Goal: Communication & Community: Ask a question

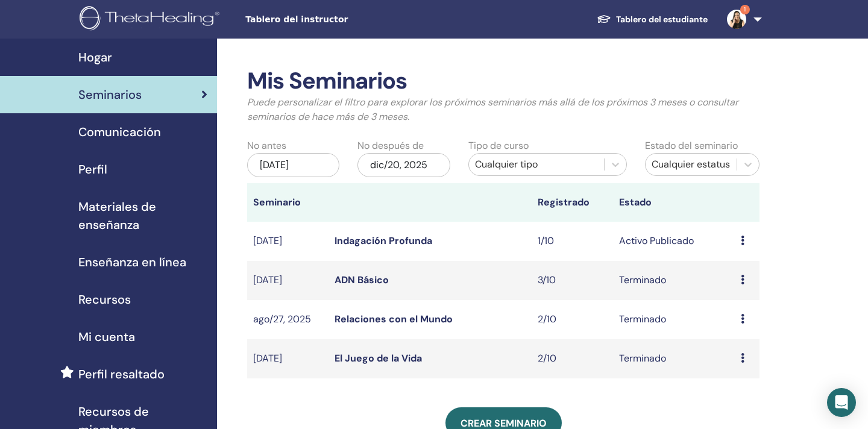
click at [739, 18] on img at bounding box center [736, 19] width 19 height 19
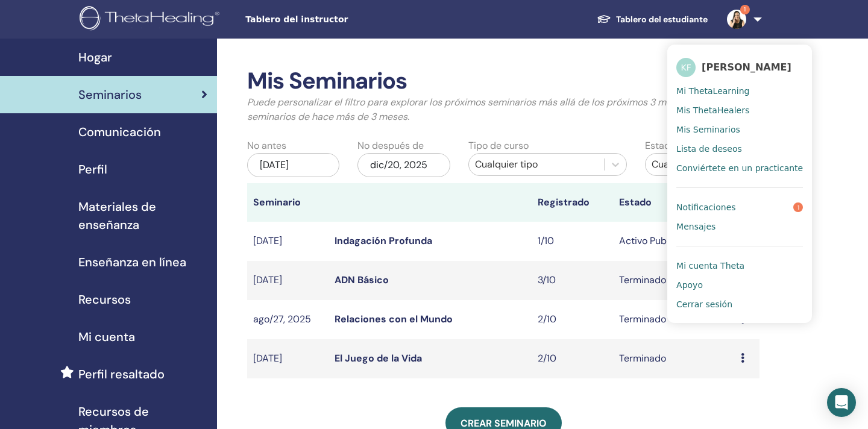
click at [723, 213] on span "Notificaciones" at bounding box center [706, 207] width 59 height 11
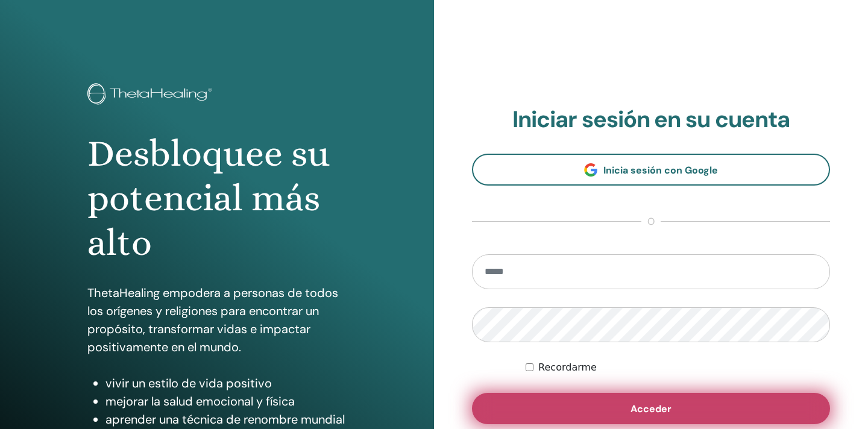
type input "**********"
click at [649, 406] on span "Acceder" at bounding box center [651, 409] width 41 height 13
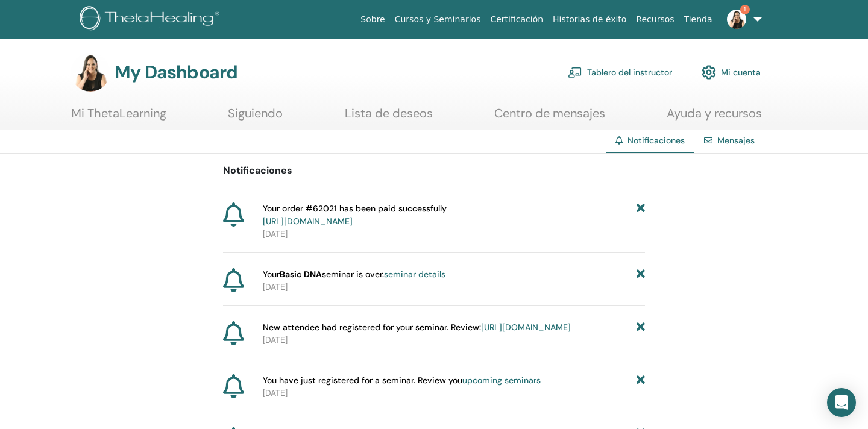
click at [626, 71] on link "Tablero del instructor" at bounding box center [620, 72] width 104 height 27
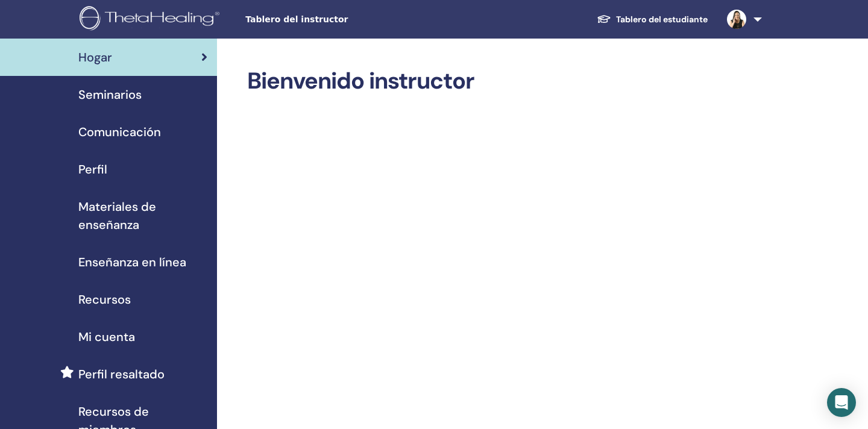
click at [125, 93] on span "Seminarios" at bounding box center [109, 95] width 63 height 18
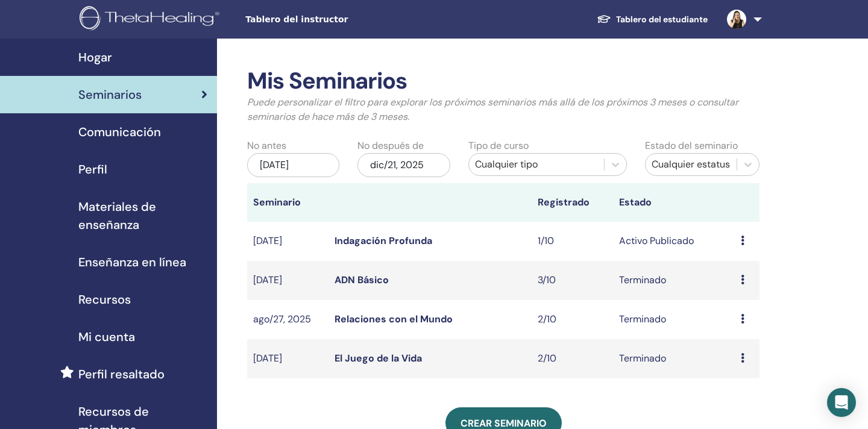
click at [744, 240] on icon at bounding box center [743, 241] width 4 height 10
click at [738, 301] on p "Cancelar" at bounding box center [739, 304] width 46 height 14
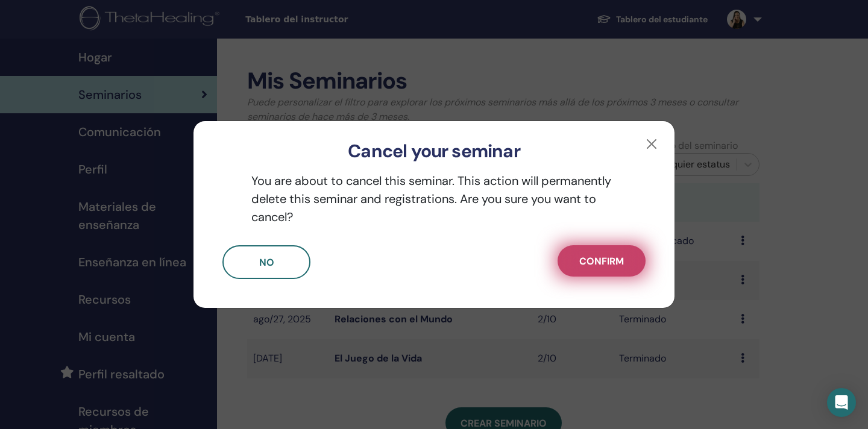
click at [591, 263] on span "Confirm" at bounding box center [601, 261] width 45 height 13
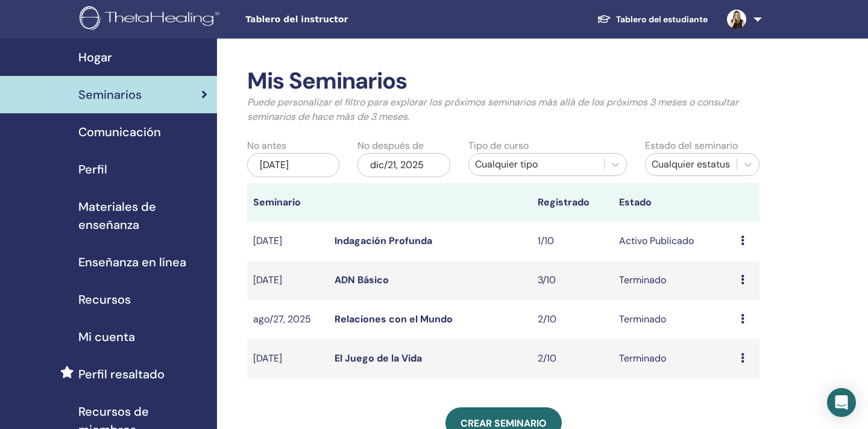
click at [358, 243] on link "Indagación Profunda" at bounding box center [384, 241] width 98 height 13
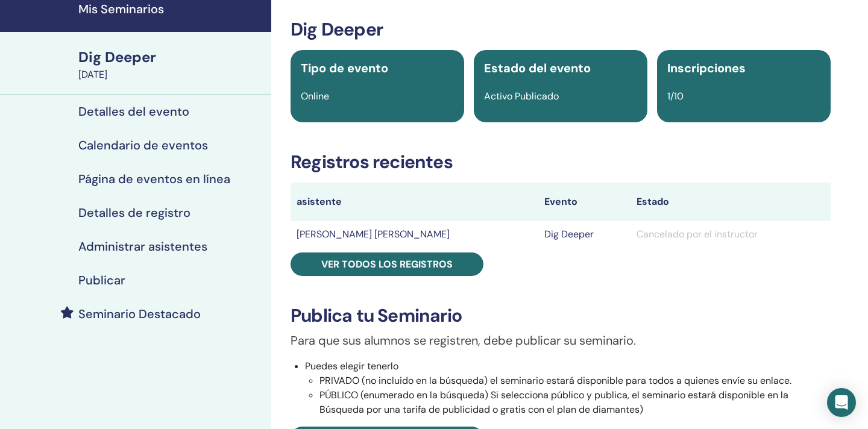
scroll to position [40, 0]
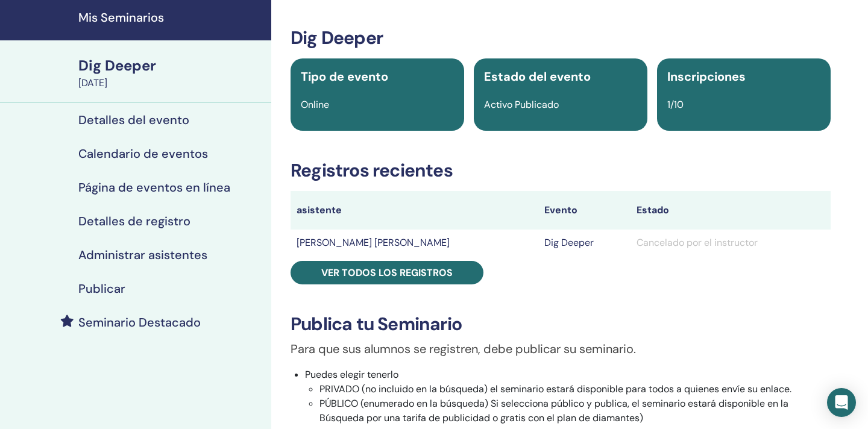
click at [119, 121] on h4 "Detalles del evento" at bounding box center [133, 120] width 111 height 14
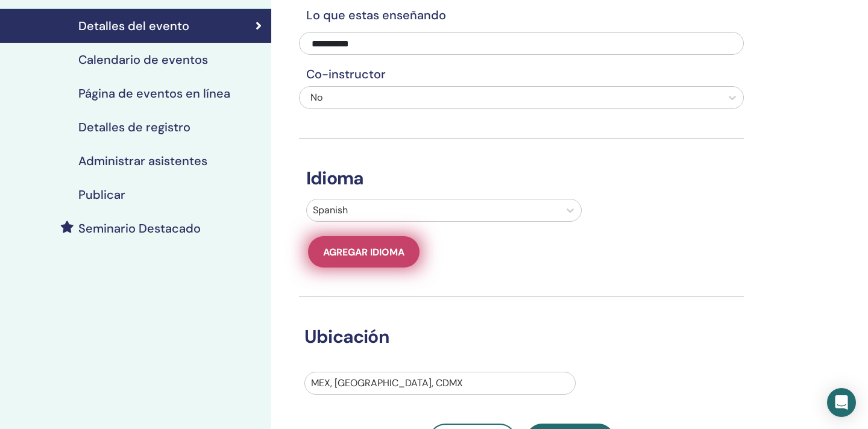
scroll to position [82, 0]
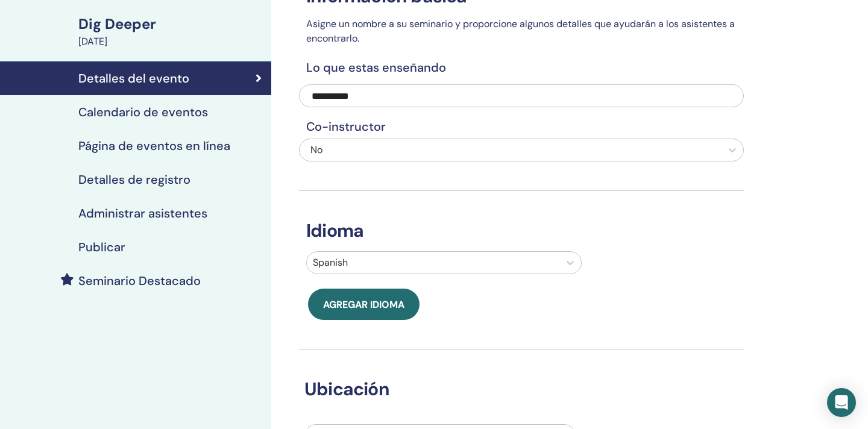
click at [159, 118] on h4 "Calendario de eventos" at bounding box center [143, 112] width 130 height 14
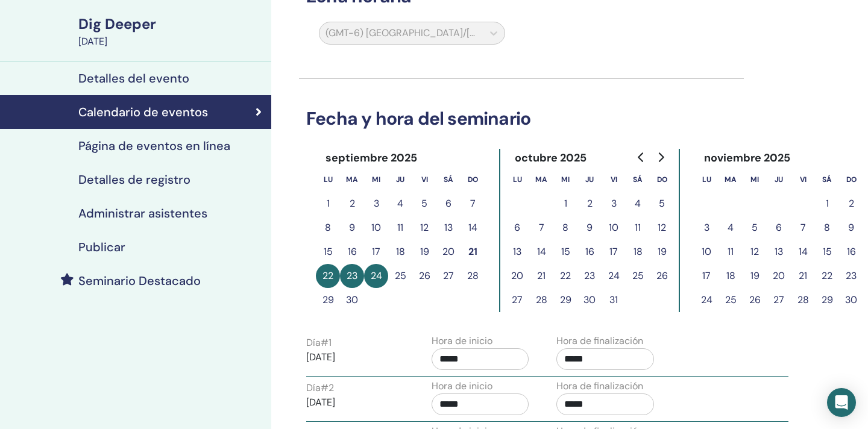
click at [326, 282] on button "22" at bounding box center [328, 276] width 24 height 24
click at [351, 278] on button "23" at bounding box center [352, 276] width 24 height 24
click at [177, 181] on h4 "Detalles de registro" at bounding box center [134, 179] width 112 height 14
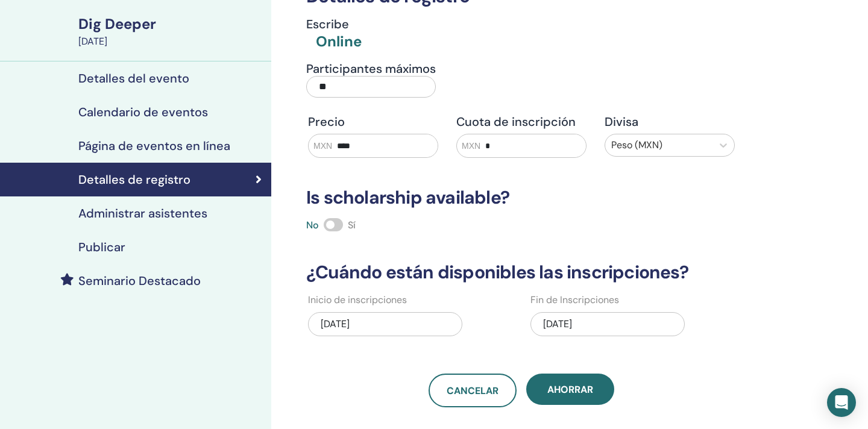
click at [171, 214] on h4 "Administrar asistentes" at bounding box center [142, 213] width 129 height 14
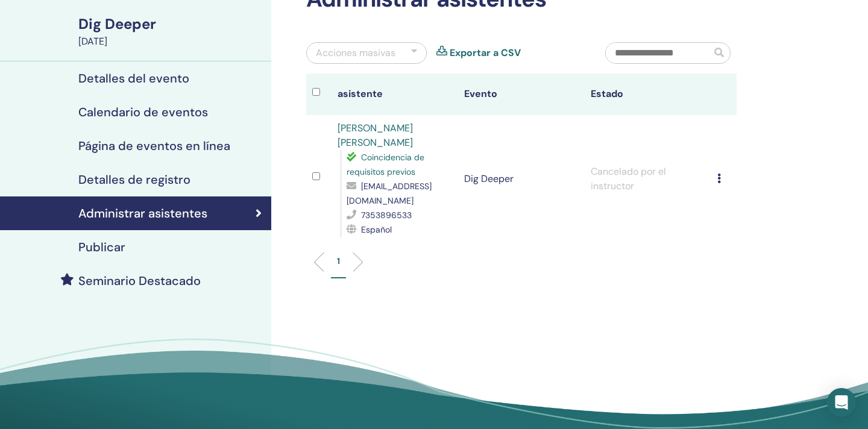
click at [153, 249] on div "Publicar" at bounding box center [136, 247] width 252 height 14
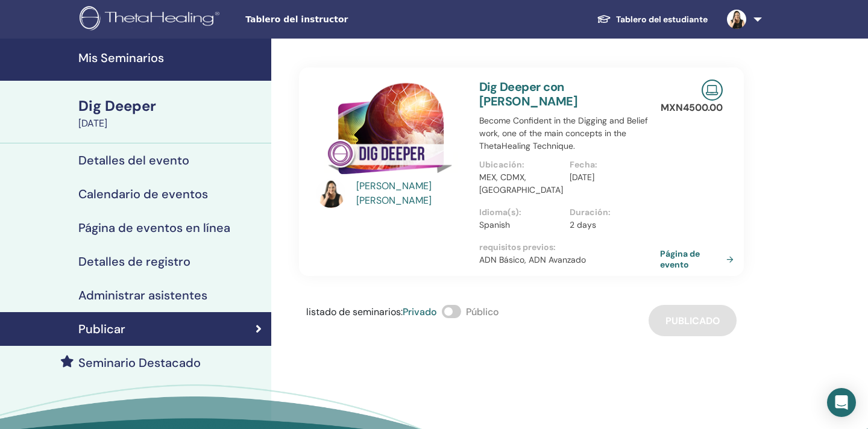
click at [133, 158] on h4 "Detalles del evento" at bounding box center [133, 160] width 111 height 14
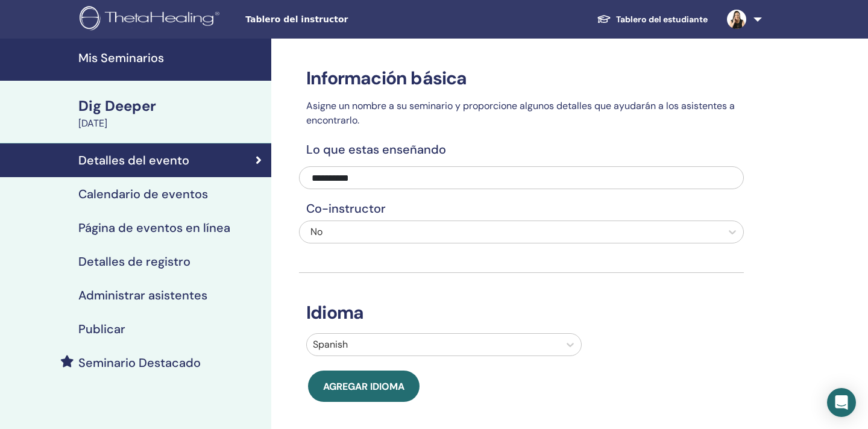
click at [135, 105] on div "Dig Deeper" at bounding box center [171, 106] width 186 height 21
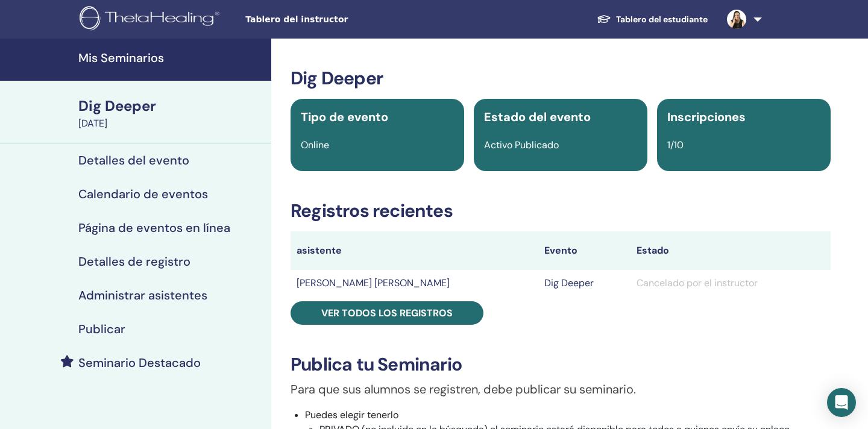
click at [142, 86] on div "Dig Deeper September 22, 2025" at bounding box center [135, 112] width 271 height 63
click at [154, 58] on h4 "Mis Seminarios" at bounding box center [171, 58] width 186 height 14
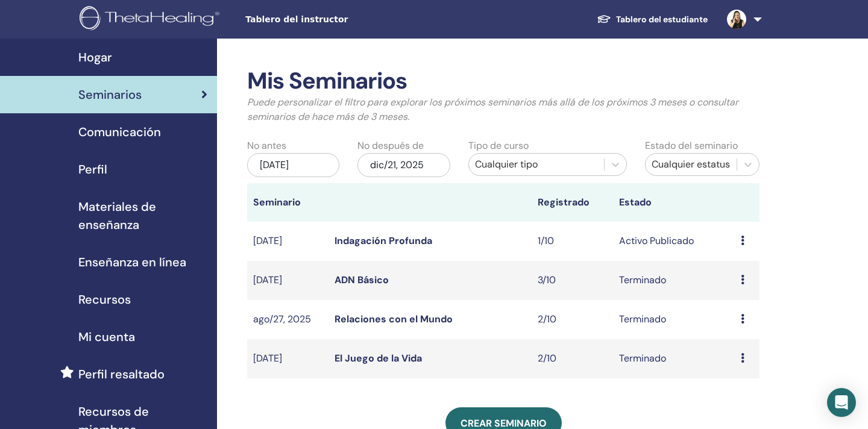
click at [743, 240] on icon at bounding box center [743, 241] width 4 height 10
click at [734, 267] on link "Editar" at bounding box center [729, 268] width 27 height 13
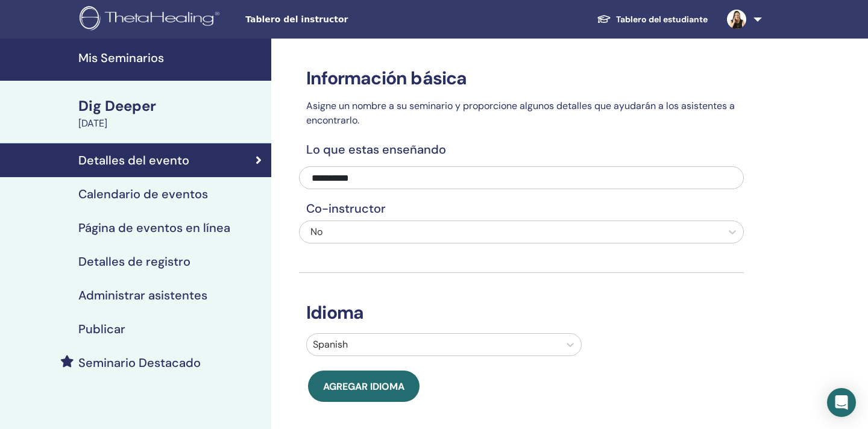
click at [128, 60] on h4 "Mis Seminarios" at bounding box center [171, 58] width 186 height 14
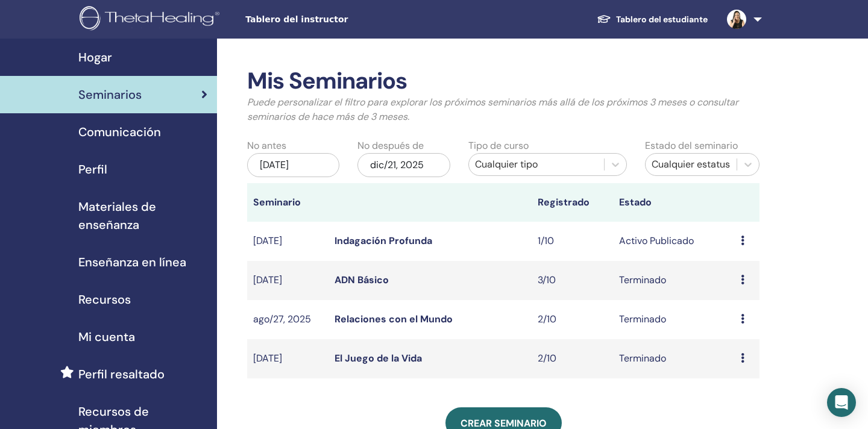
click at [741, 239] on icon at bounding box center [743, 241] width 4 height 10
click at [736, 301] on p "Cancelar" at bounding box center [736, 303] width 46 height 14
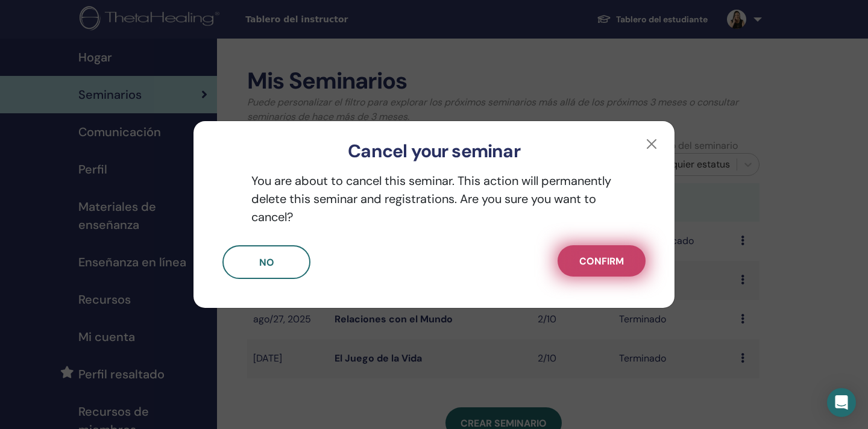
click at [588, 263] on span "Confirm" at bounding box center [601, 261] width 45 height 13
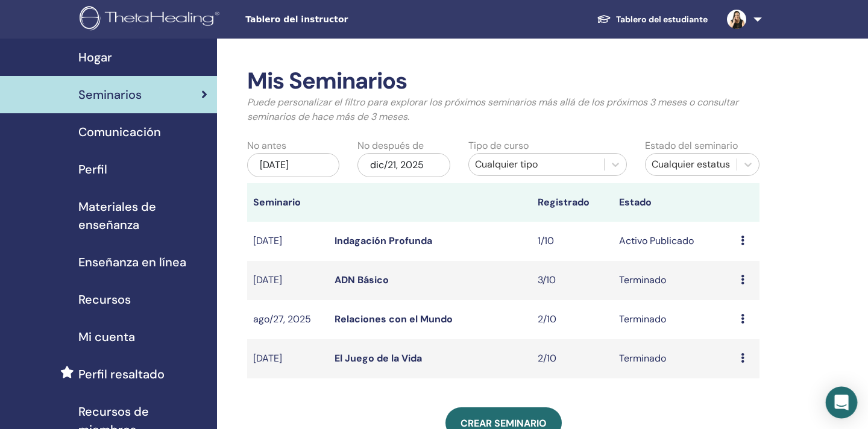
click at [842, 392] on div "Open Intercom Messenger" at bounding box center [842, 403] width 32 height 32
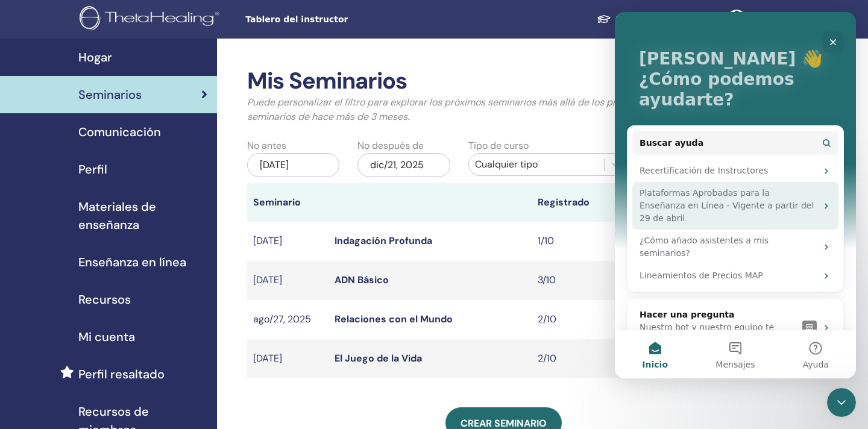
scroll to position [57, 0]
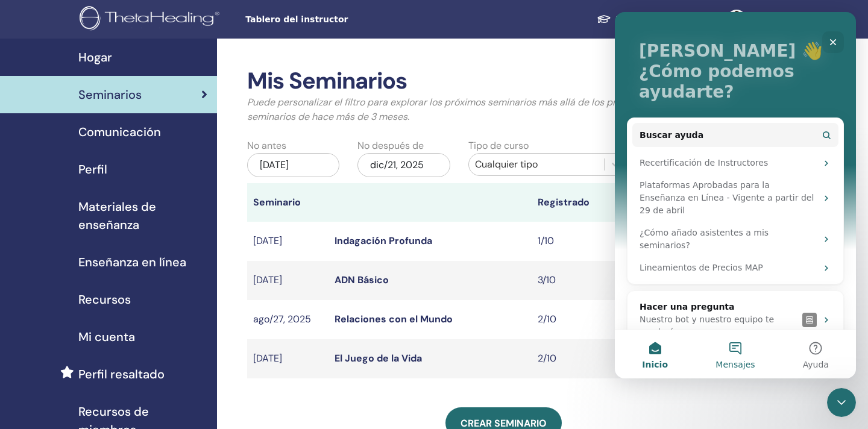
click at [734, 351] on button "Mensajes" at bounding box center [735, 354] width 80 height 48
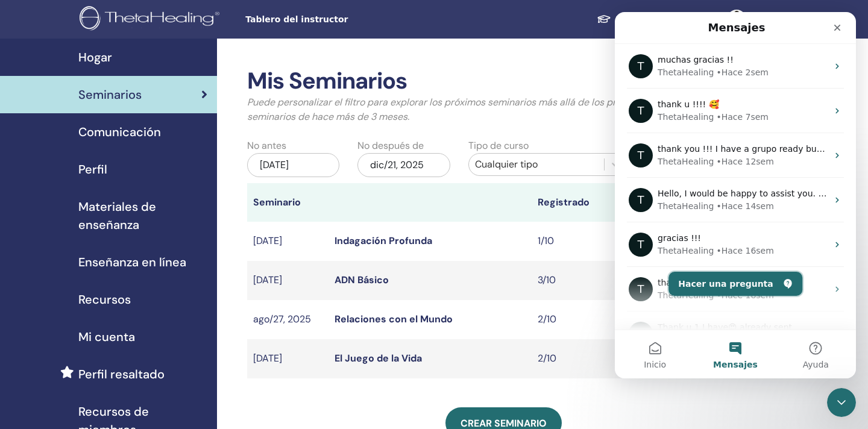
click at [728, 280] on button "Hacer una pregunta" at bounding box center [736, 284] width 134 height 24
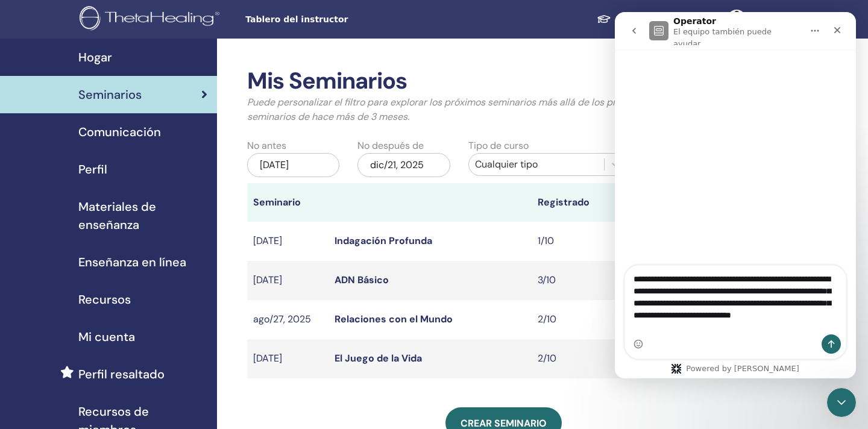
click at [635, 337] on div "Intercom Messenger" at bounding box center [639, 344] width 10 height 19
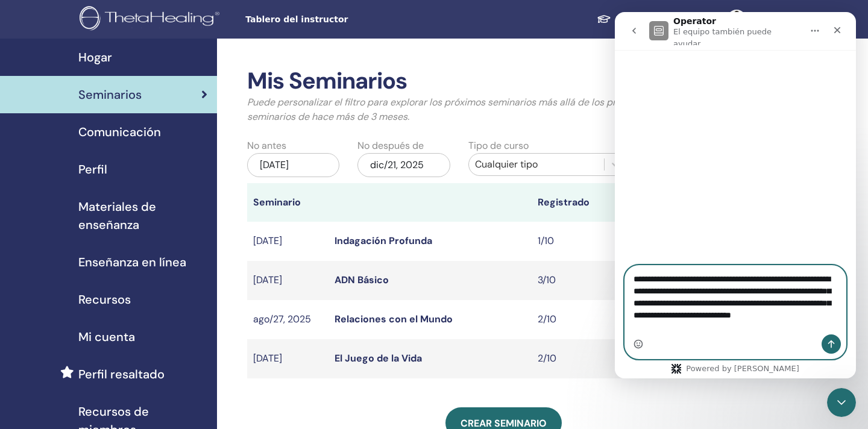
click at [639, 345] on icon "Selector de emoji" at bounding box center [639, 344] width 10 height 10
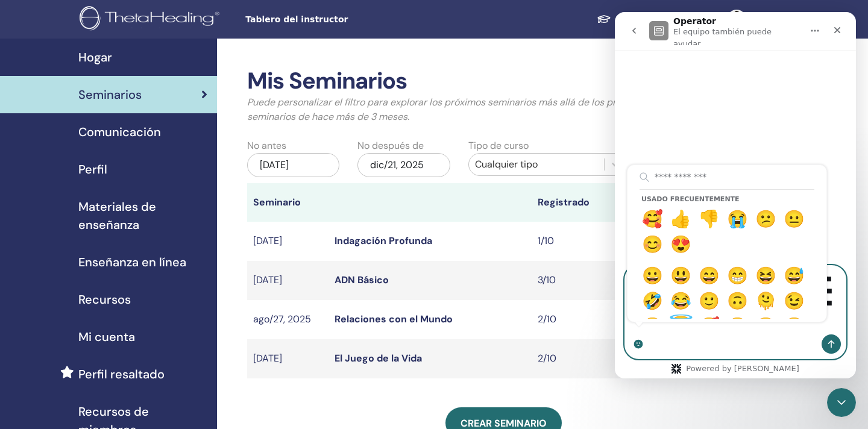
type textarea "**********"
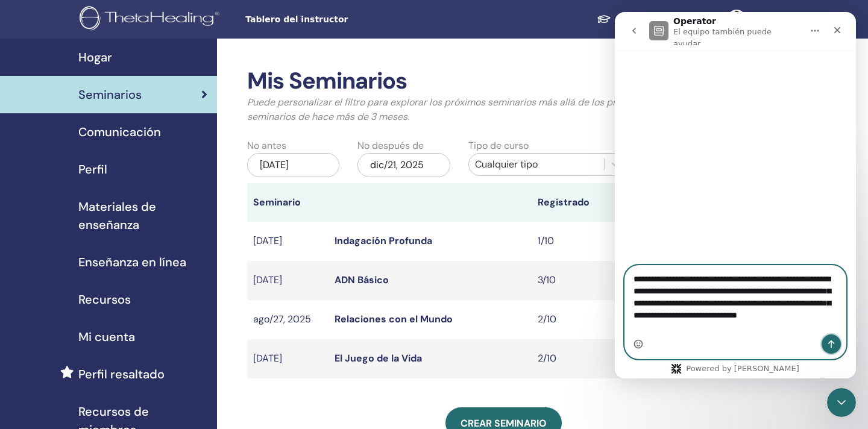
click at [832, 343] on icon "Enviar un mensaje…" at bounding box center [832, 344] width 10 height 10
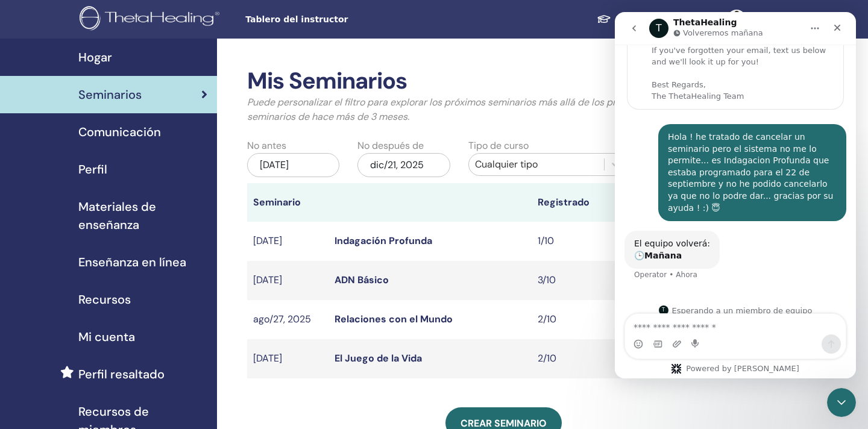
scroll to position [77, 0]
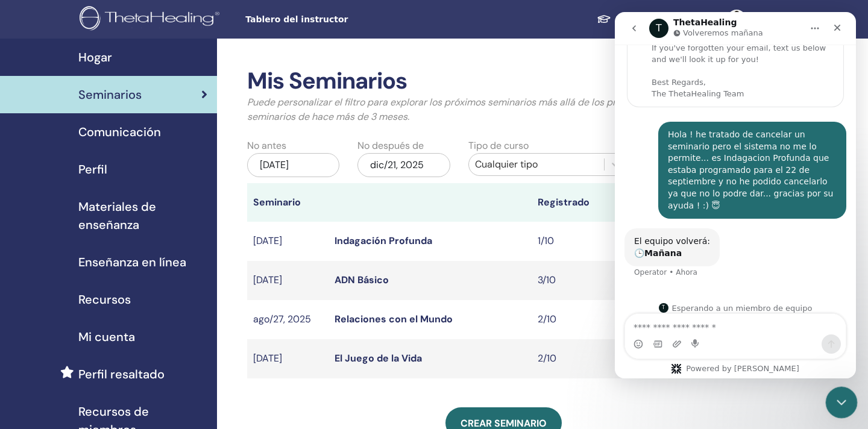
click at [836, 397] on icon "Cerrar Intercom Messenger" at bounding box center [840, 401] width 14 height 14
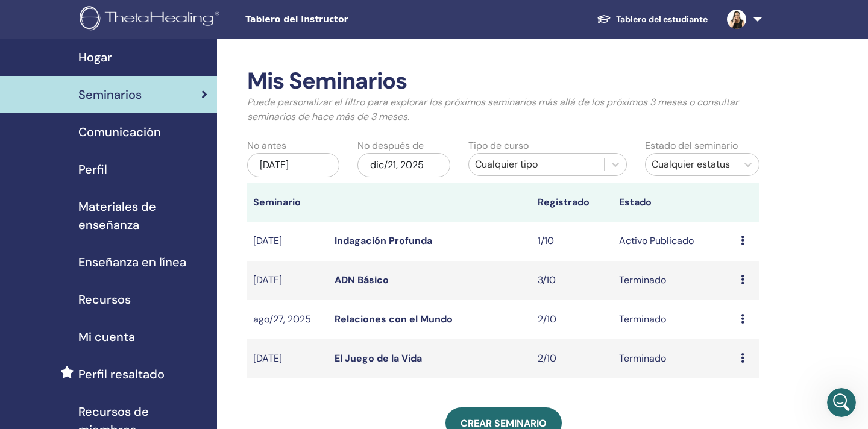
scroll to position [109, 0]
